Goal: Task Accomplishment & Management: Use online tool/utility

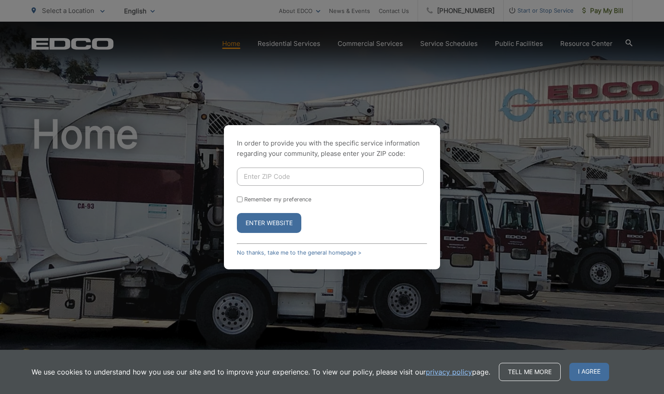
click at [301, 172] on input "Enter ZIP Code" at bounding box center [330, 176] width 187 height 18
type input "92081"
click at [237, 213] on button "Enter Website" at bounding box center [269, 223] width 64 height 20
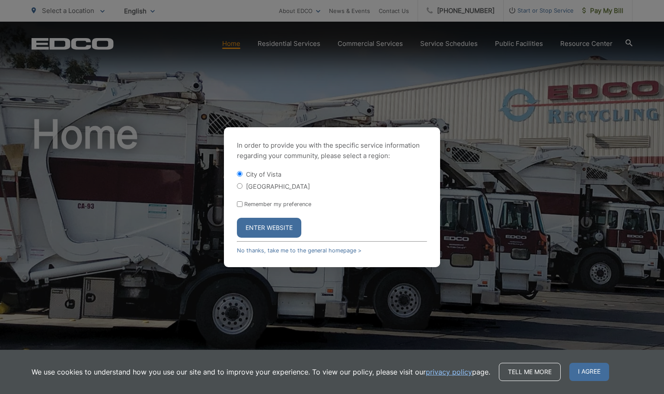
click at [271, 230] on button "Enter Website" at bounding box center [269, 228] width 64 height 20
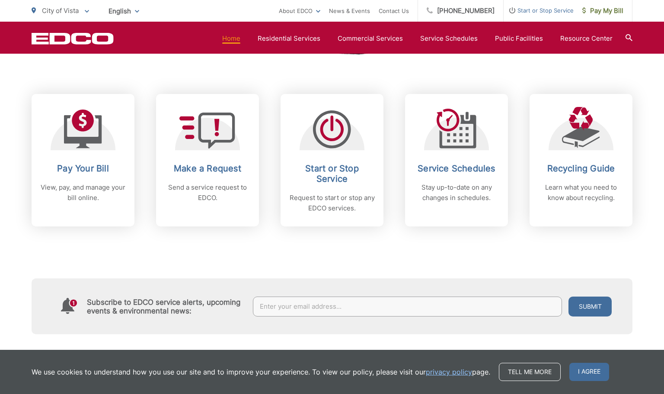
scroll to position [358, 0]
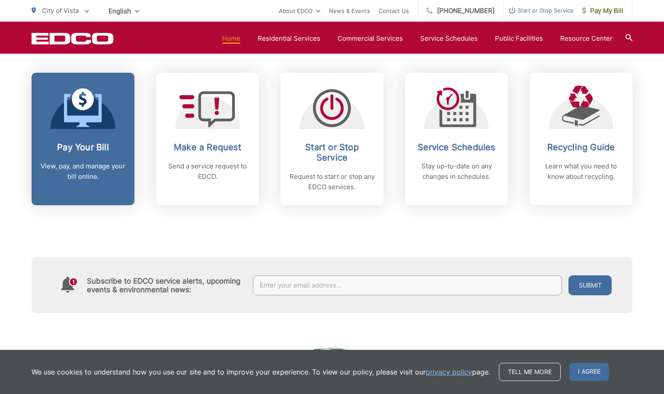
click at [89, 151] on h2 "Pay Your Bill" at bounding box center [83, 147] width 86 height 10
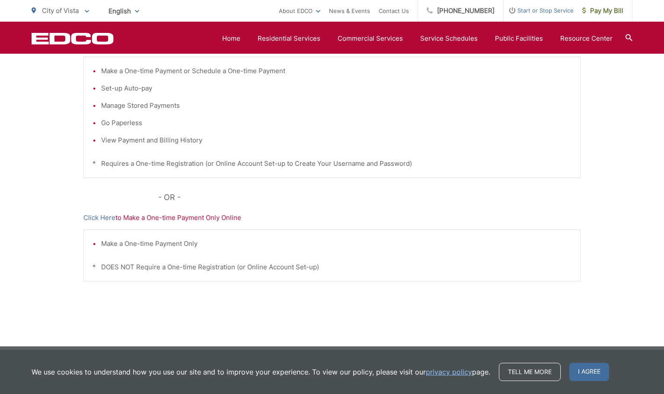
scroll to position [221, 0]
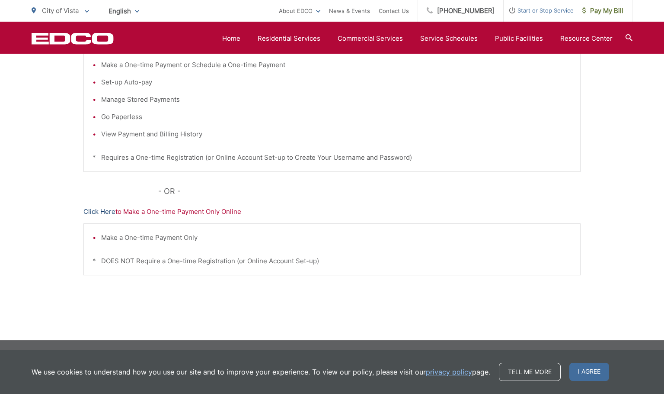
click at [102, 211] on link "Click Here" at bounding box center [99, 211] width 32 height 10
